Goal: Find specific page/section: Find specific page/section

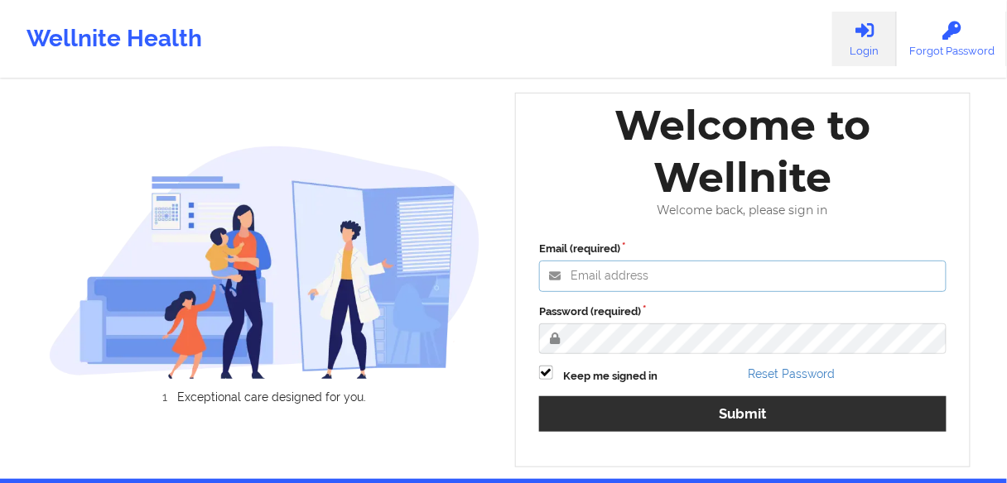
type input "[EMAIL_ADDRESS][PERSON_NAME][DOMAIN_NAME]"
click at [666, 320] on label "Password (required)" at bounding box center [742, 312] width 407 height 17
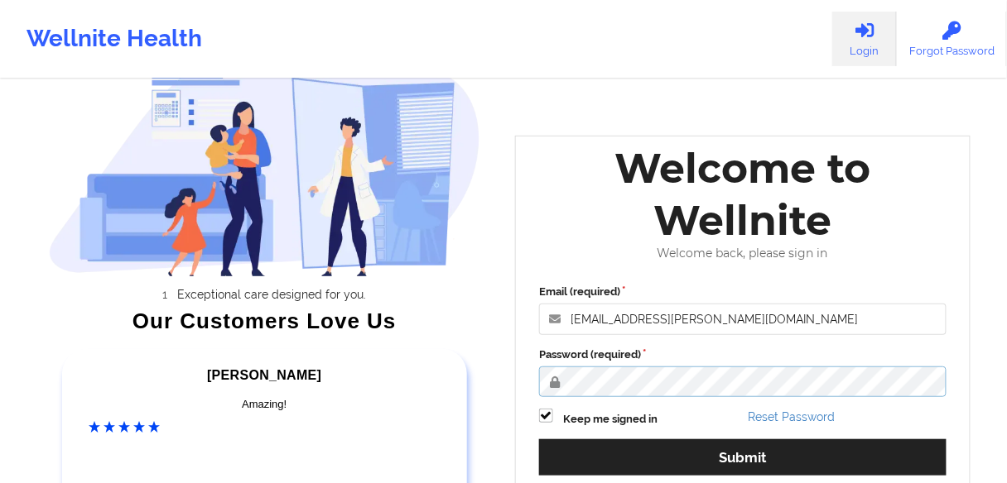
scroll to position [265, 0]
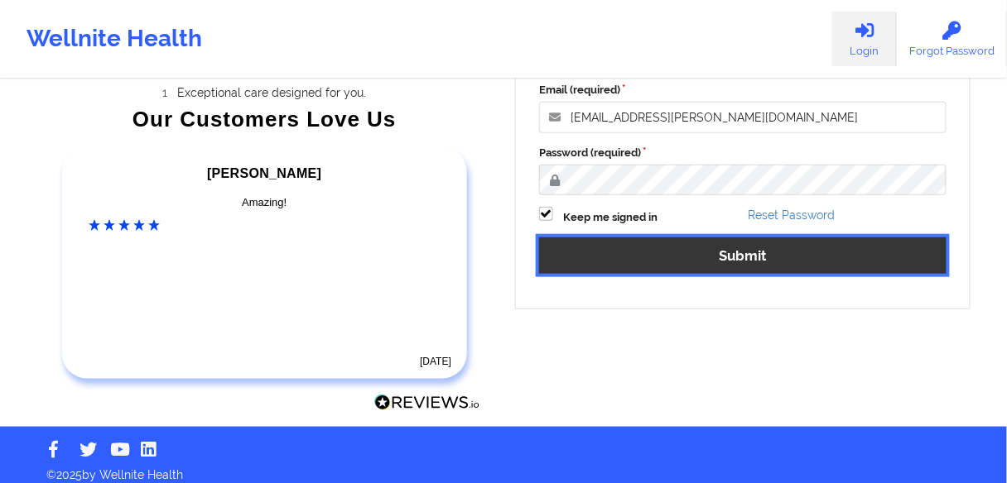
click at [717, 257] on button "Submit" at bounding box center [742, 256] width 407 height 36
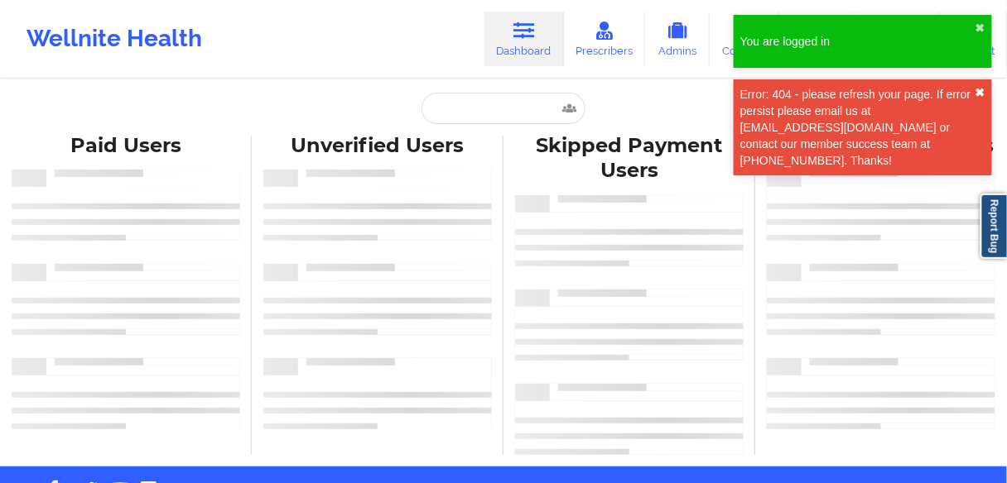
click at [981, 92] on button "✖︎" at bounding box center [980, 92] width 10 height 13
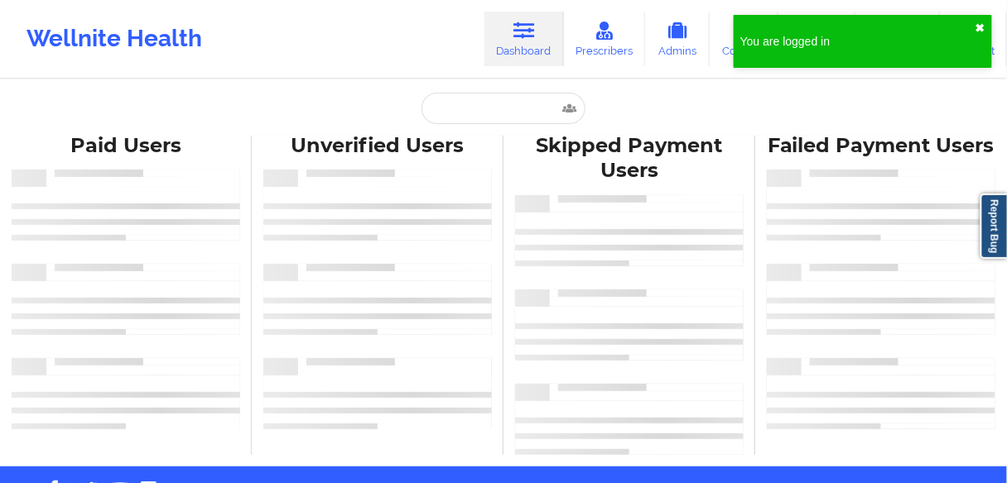
click at [977, 25] on button "✖︎" at bounding box center [980, 28] width 10 height 13
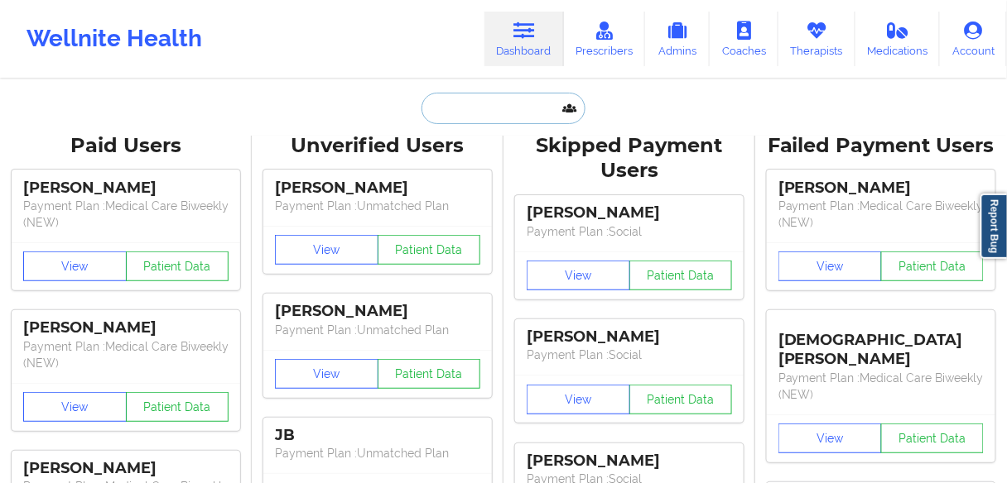
click at [458, 110] on input "text" at bounding box center [503, 108] width 164 height 31
paste input "[PERSON_NAME]"
type input "[PERSON_NAME]"
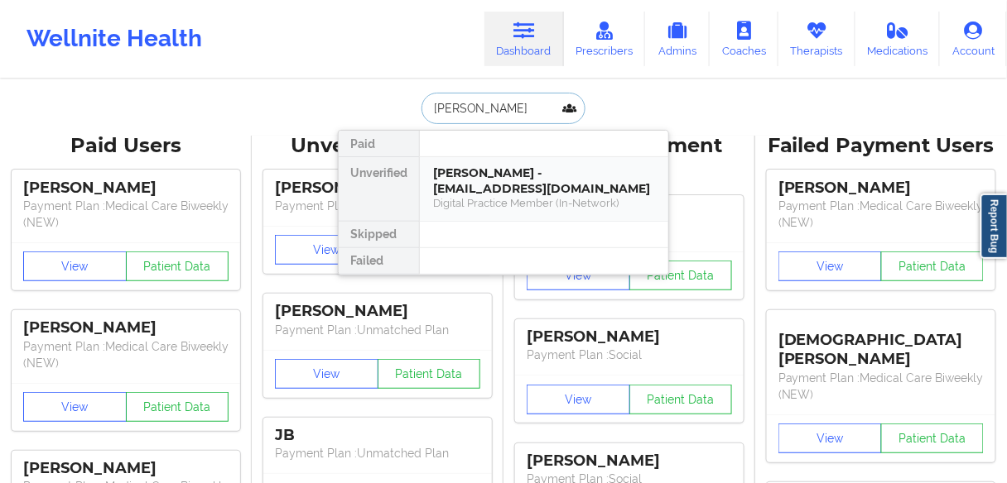
click at [492, 176] on div "[PERSON_NAME] - [EMAIL_ADDRESS][DOMAIN_NAME]" at bounding box center [544, 181] width 222 height 31
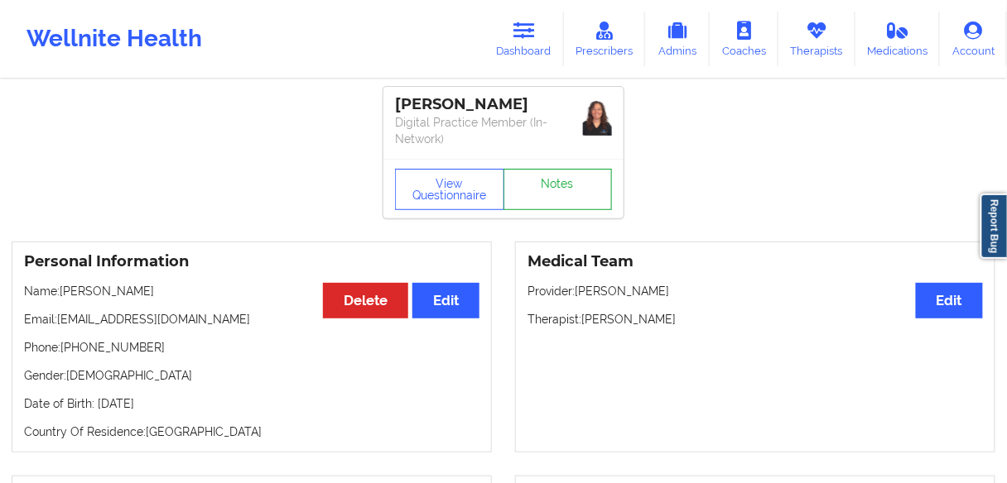
click at [548, 189] on link "Notes" at bounding box center [557, 189] width 109 height 41
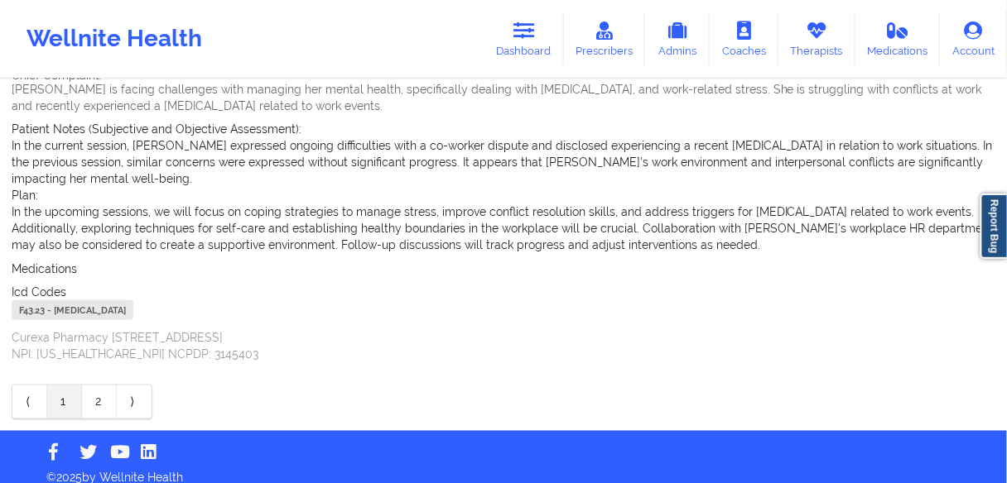
scroll to position [477, 0]
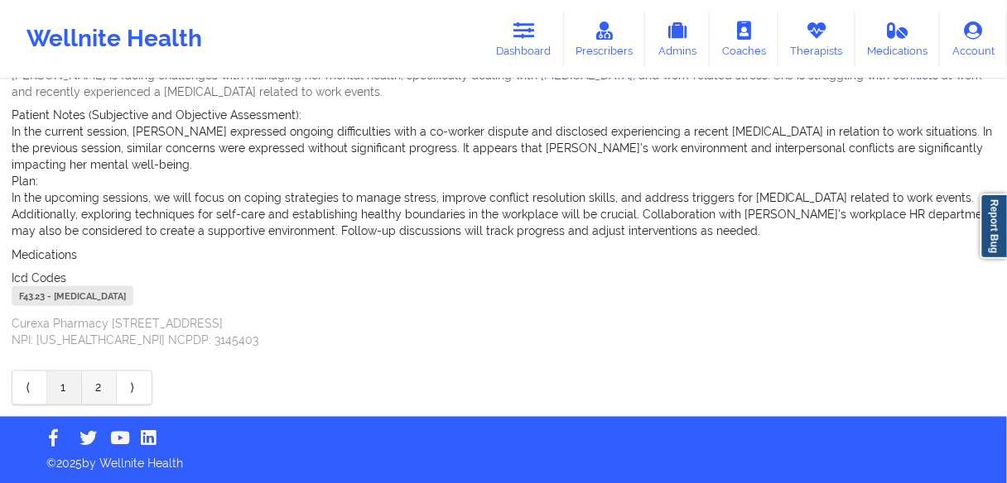
click at [94, 392] on link "2" at bounding box center [99, 388] width 35 height 33
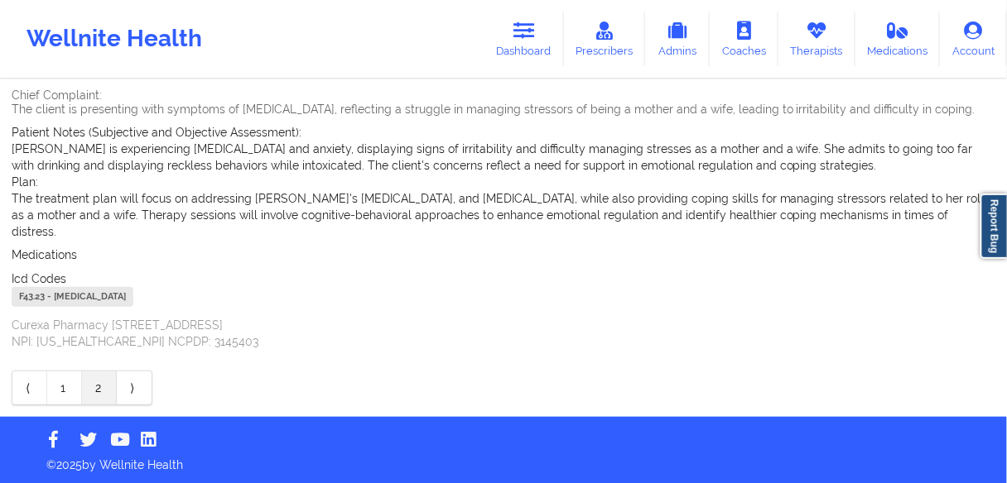
scroll to position [145, 0]
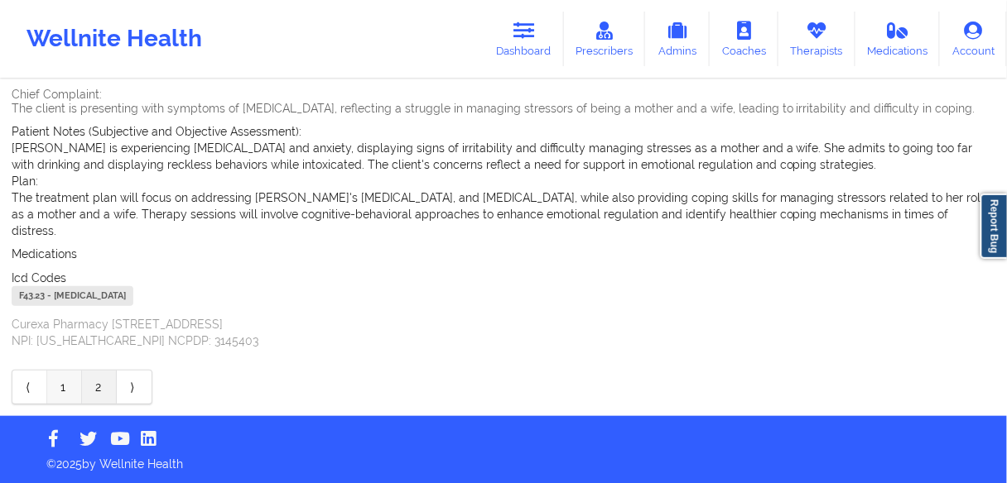
click at [63, 393] on link "1" at bounding box center [64, 387] width 35 height 33
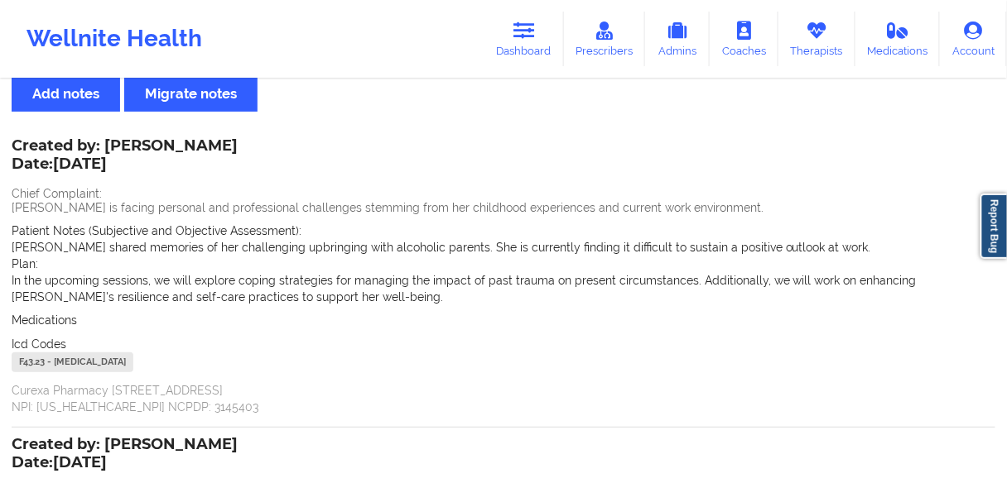
scroll to position [0, 0]
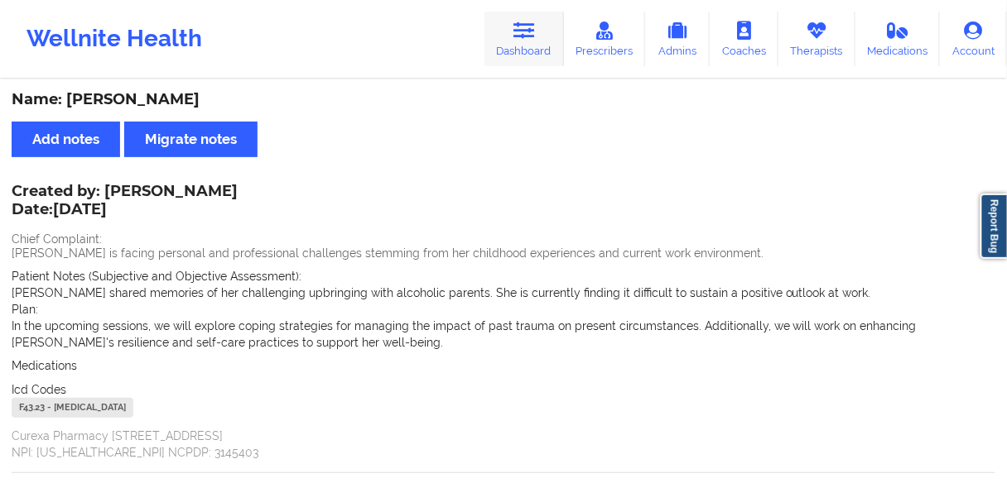
click at [526, 41] on link "Dashboard" at bounding box center [523, 39] width 79 height 55
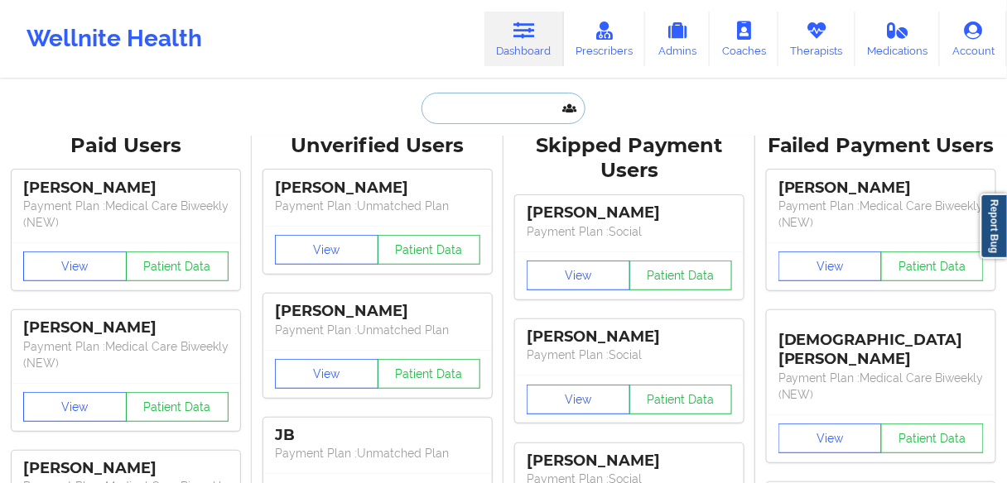
click at [486, 103] on input "text" at bounding box center [503, 108] width 164 height 31
paste input "[PERSON_NAME]"
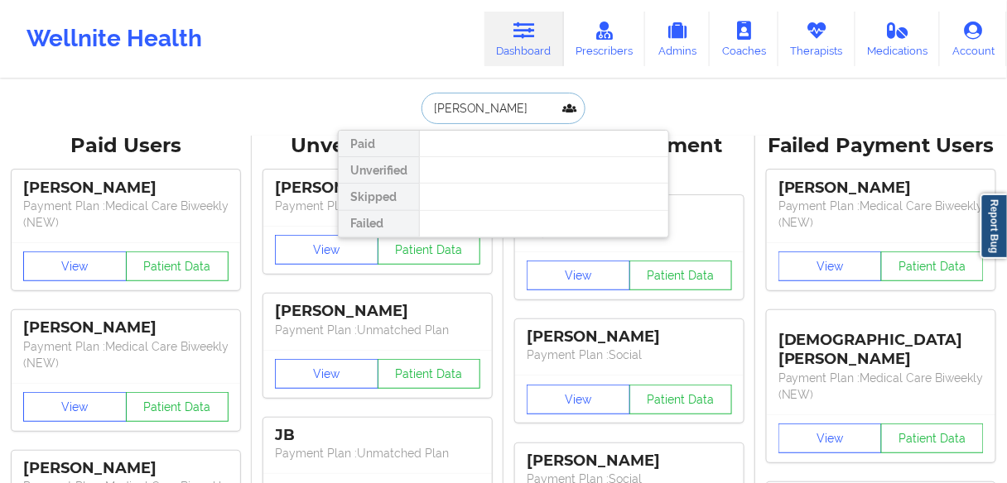
click at [526, 106] on input "[PERSON_NAME]" at bounding box center [503, 108] width 164 height 31
click at [475, 103] on input "[PERSON_NAME]" at bounding box center [503, 108] width 164 height 31
click at [476, 107] on input "[PERSON_NAME]" at bounding box center [503, 108] width 164 height 31
click at [469, 105] on input "[PERSON_NAME]" at bounding box center [503, 108] width 164 height 31
drag, startPoint x: 478, startPoint y: 106, endPoint x: 363, endPoint y: 72, distance: 119.2
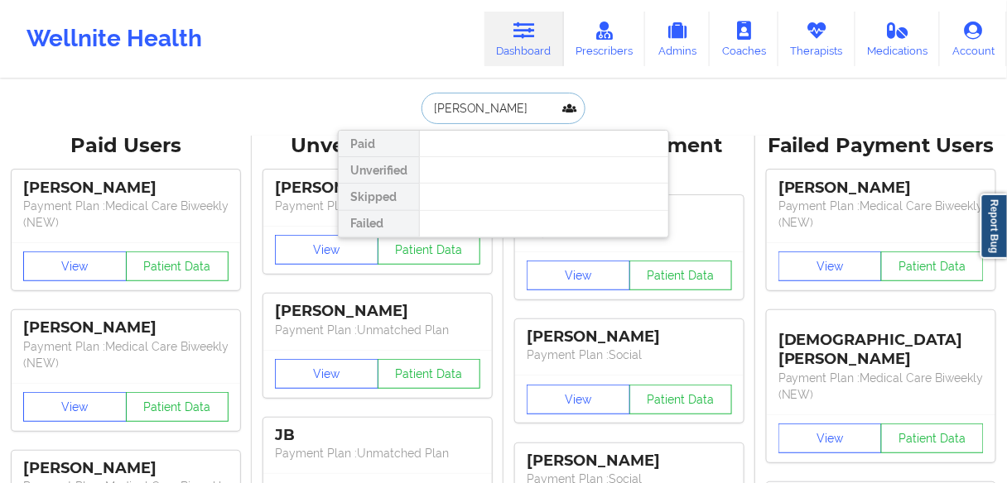
click at [375, 98] on div "[PERSON_NAME] Paid Unverified Skipped Failed" at bounding box center [503, 108] width 331 height 31
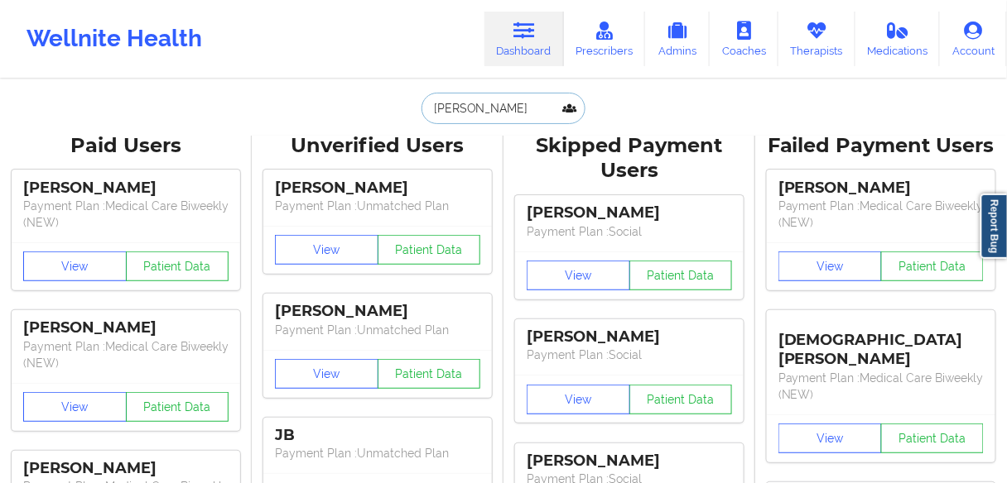
type input "[PERSON_NAME]"
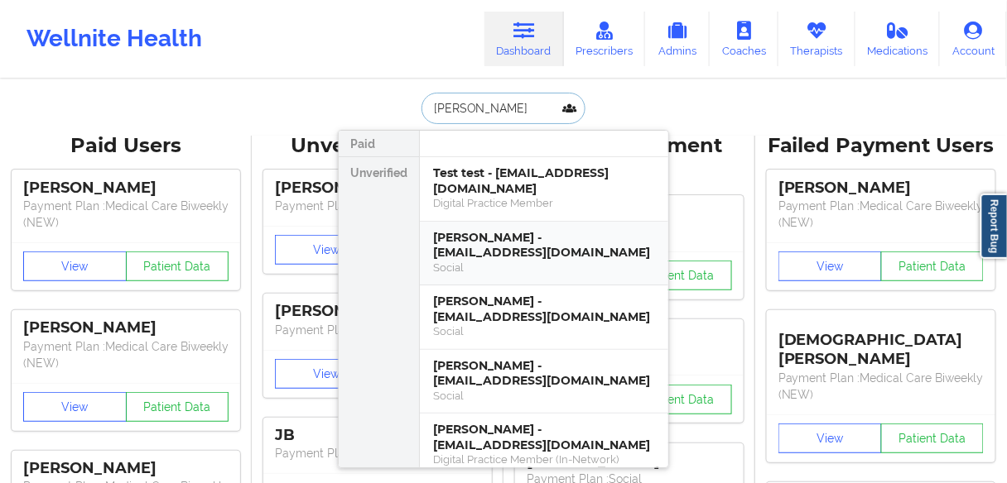
click at [469, 235] on div "[PERSON_NAME] - [EMAIL_ADDRESS][DOMAIN_NAME]" at bounding box center [544, 245] width 222 height 31
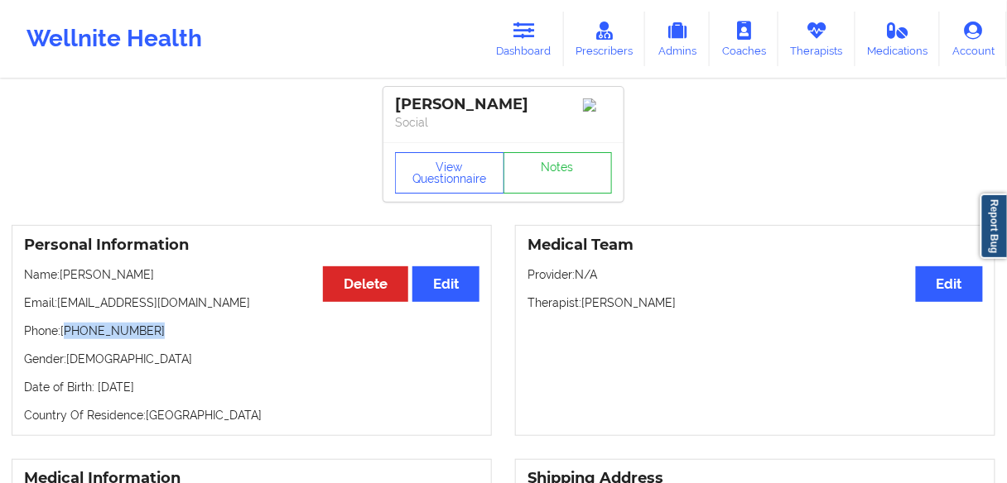
drag, startPoint x: 166, startPoint y: 326, endPoint x: 67, endPoint y: 335, distance: 99.8
click at [67, 335] on p "Phone: [PHONE_NUMBER]" at bounding box center [251, 331] width 455 height 17
copy p "[PHONE_NUMBER]"
click at [166, 357] on p "Gender: [DEMOGRAPHIC_DATA]" at bounding box center [251, 359] width 455 height 17
drag, startPoint x: 108, startPoint y: 337, endPoint x: 66, endPoint y: 337, distance: 41.4
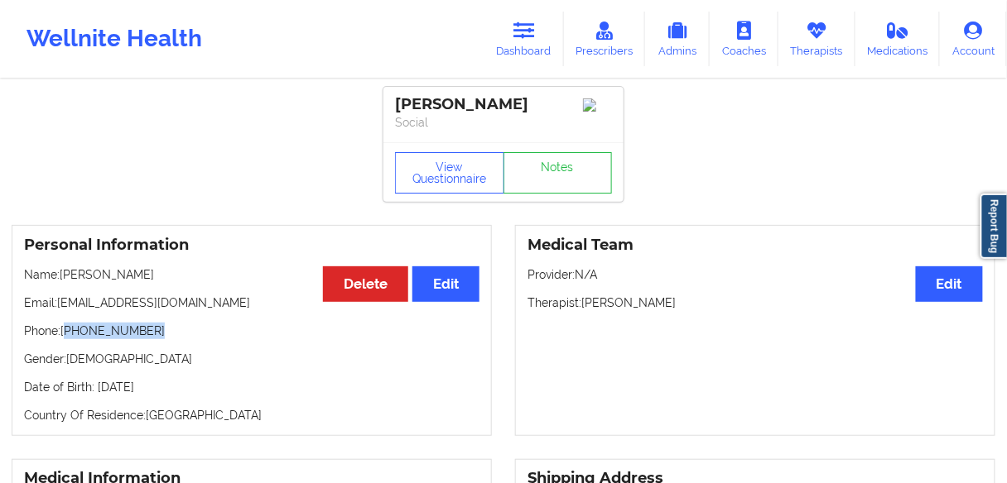
click at [66, 337] on p "Phone: [PHONE_NUMBER]" at bounding box center [251, 331] width 455 height 17
copy p "[PHONE_NUMBER]"
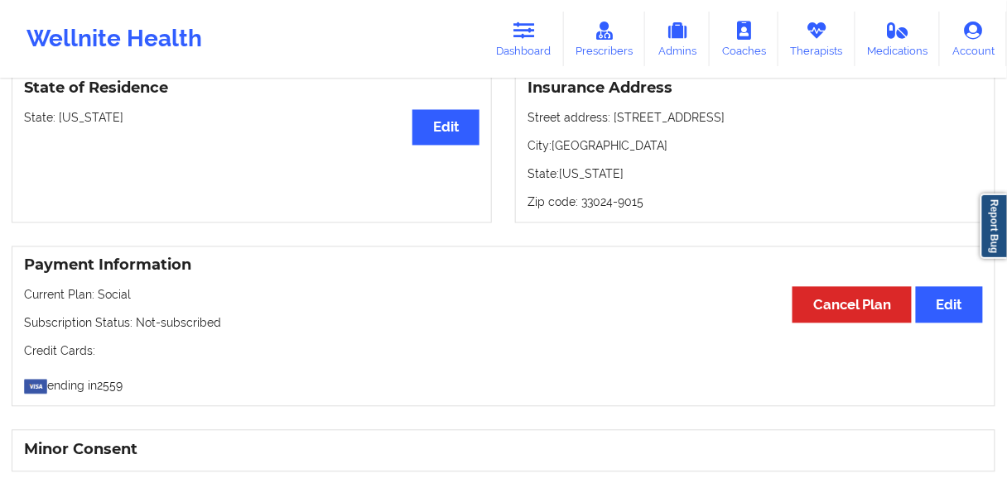
scroll to position [618, 0]
